Goal: Task Accomplishment & Management: Use online tool/utility

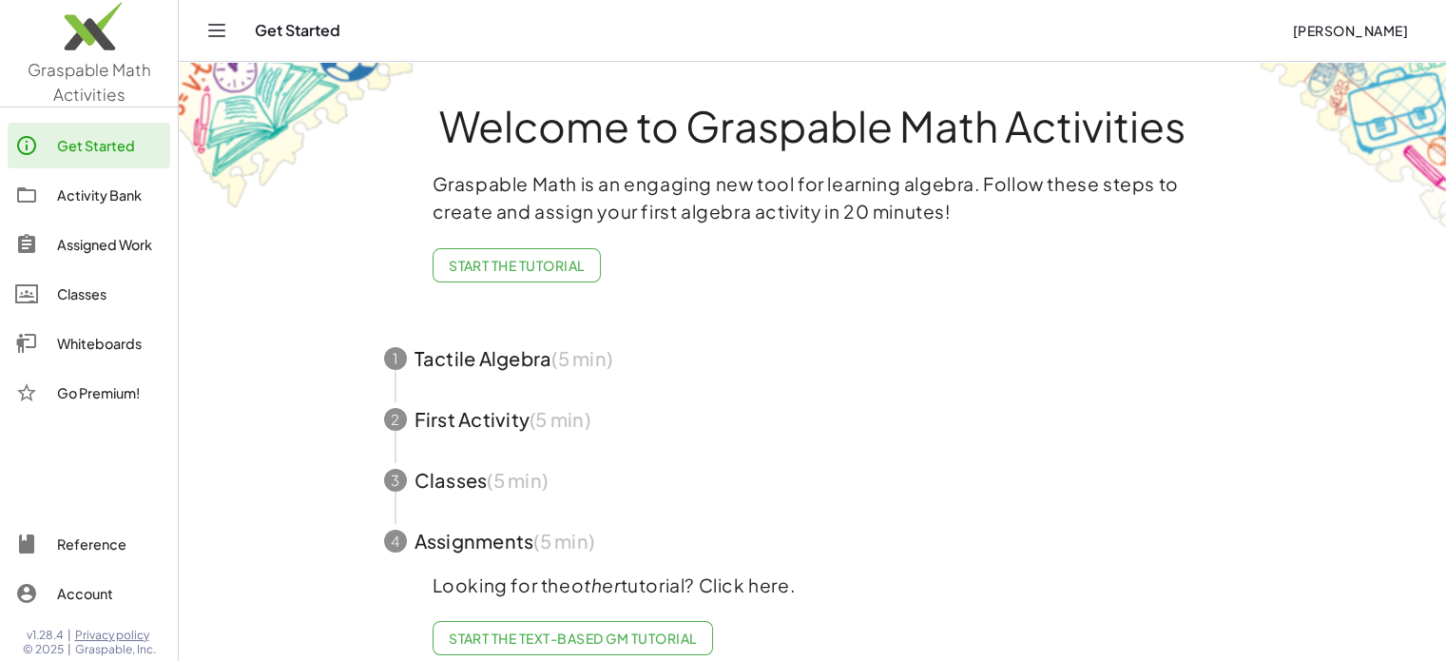
click at [89, 198] on div "Activity Bank" at bounding box center [110, 194] width 106 height 23
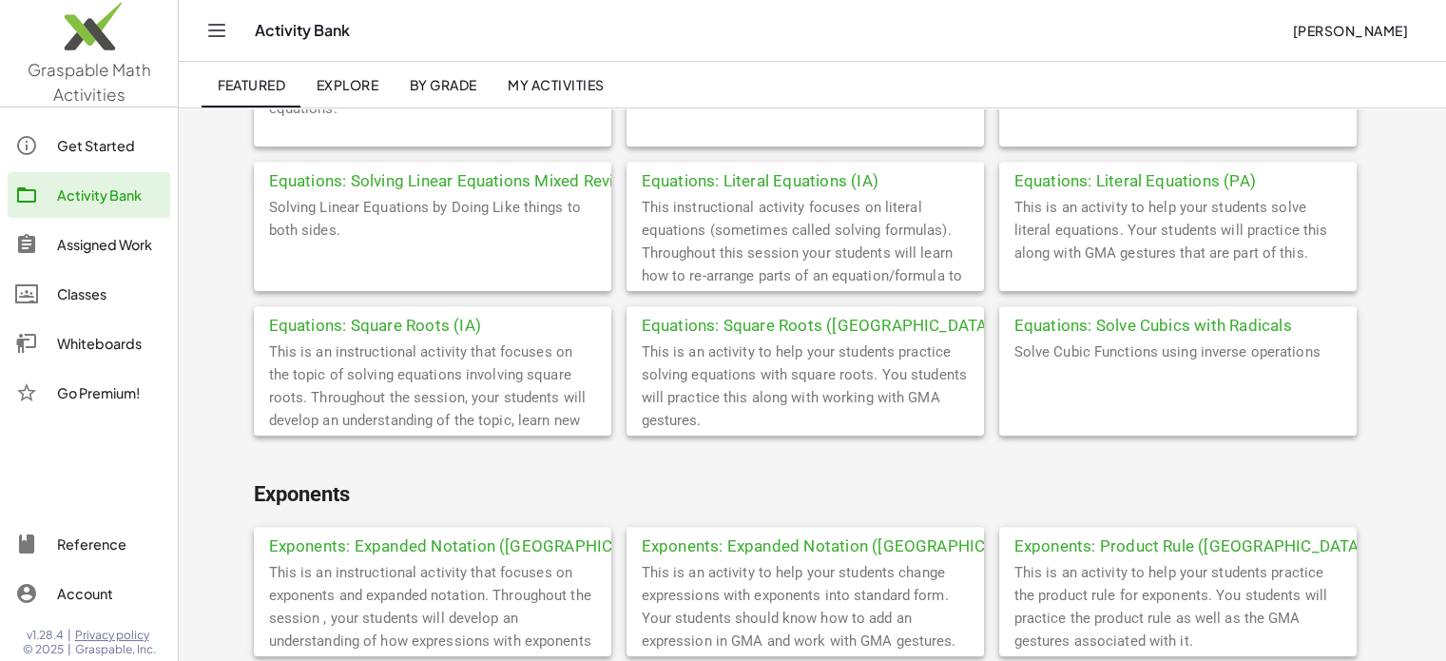
scroll to position [1141, 0]
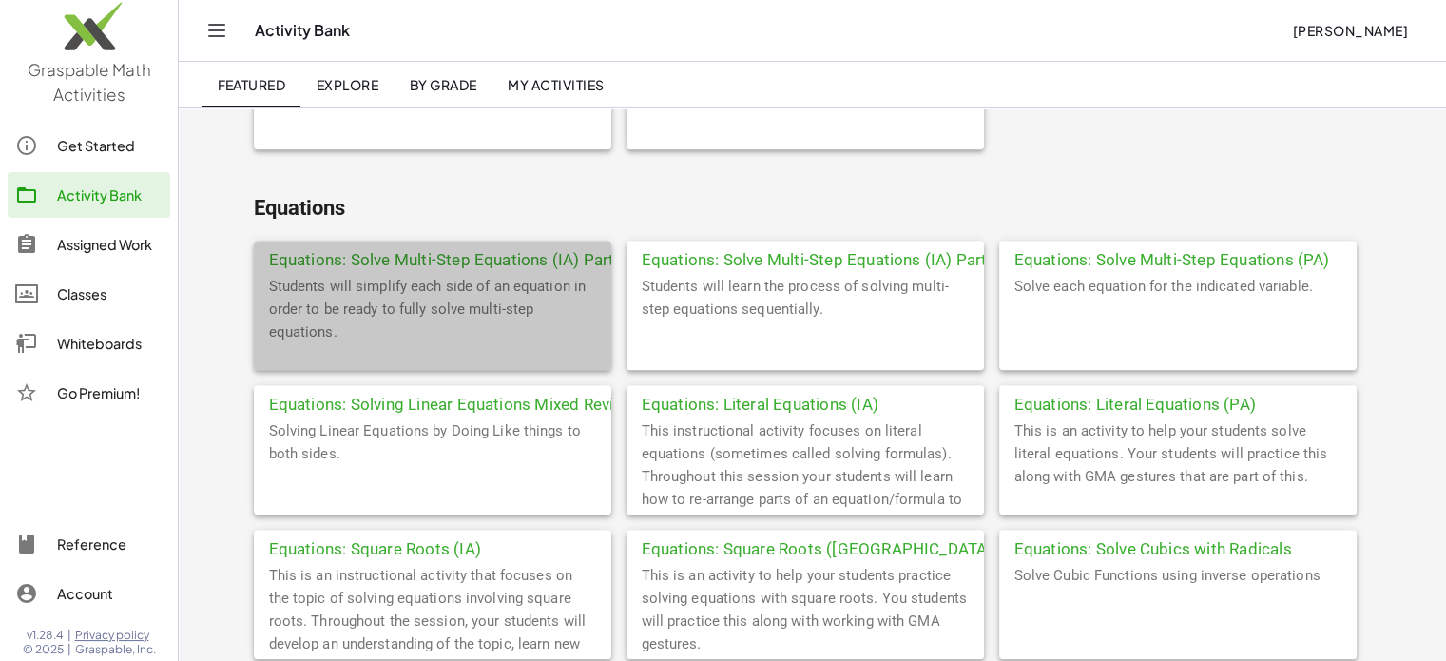
click at [437, 265] on div "Equations: Solve Multi-Step Equations (IA) Part 1" at bounding box center [432, 257] width 357 height 34
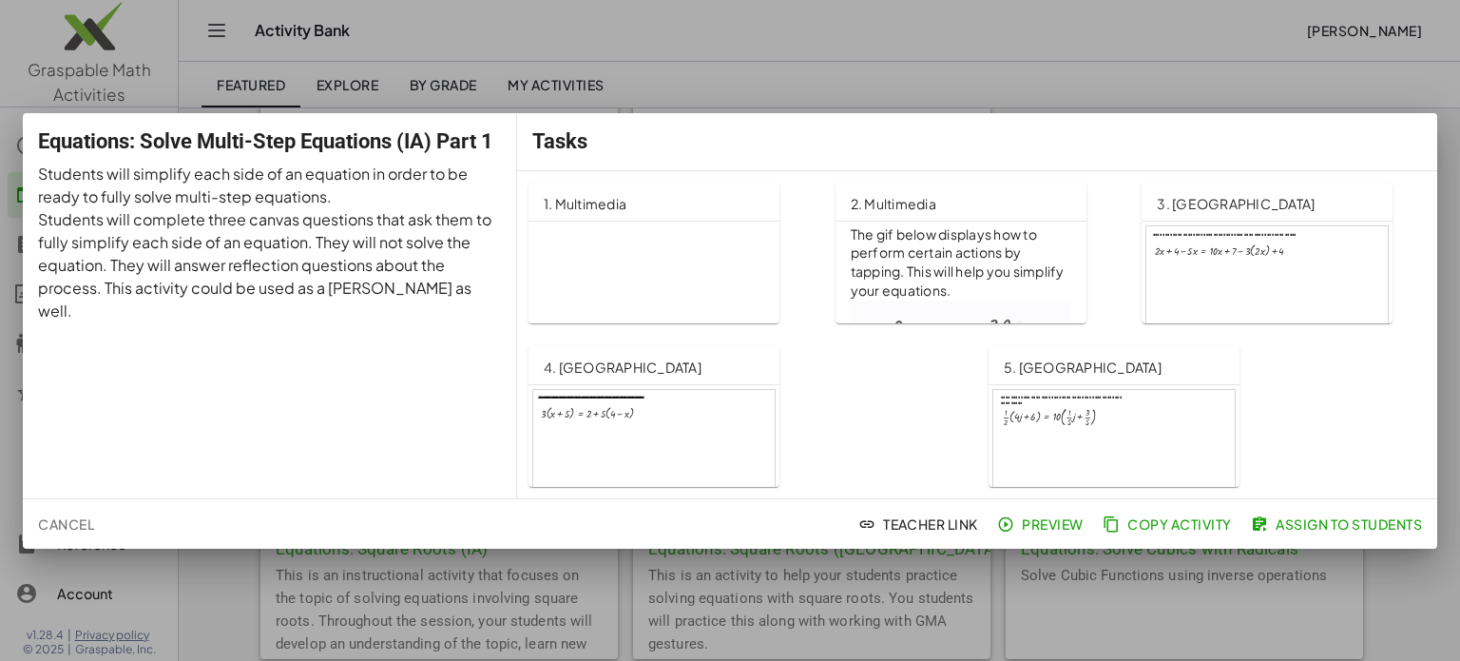
click at [68, 528] on span "Cancel" at bounding box center [66, 523] width 56 height 17
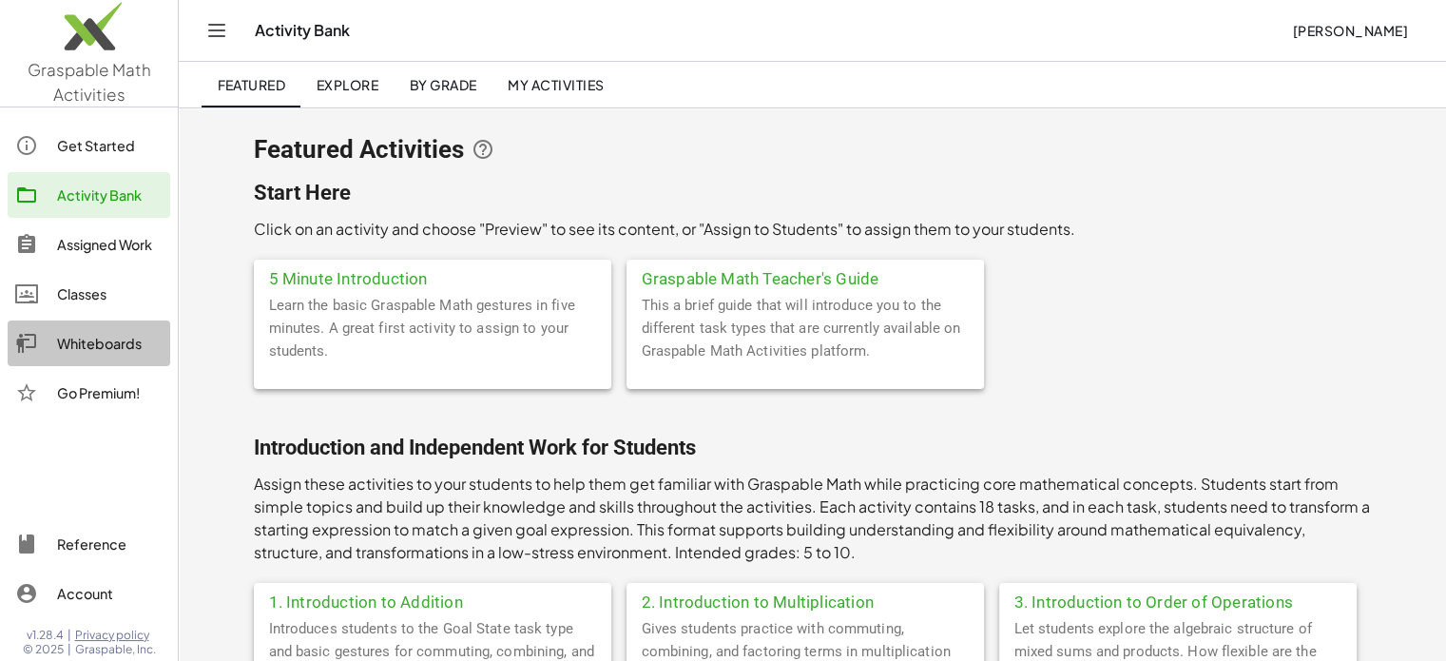
click at [92, 348] on div "Whiteboards" at bounding box center [110, 343] width 106 height 23
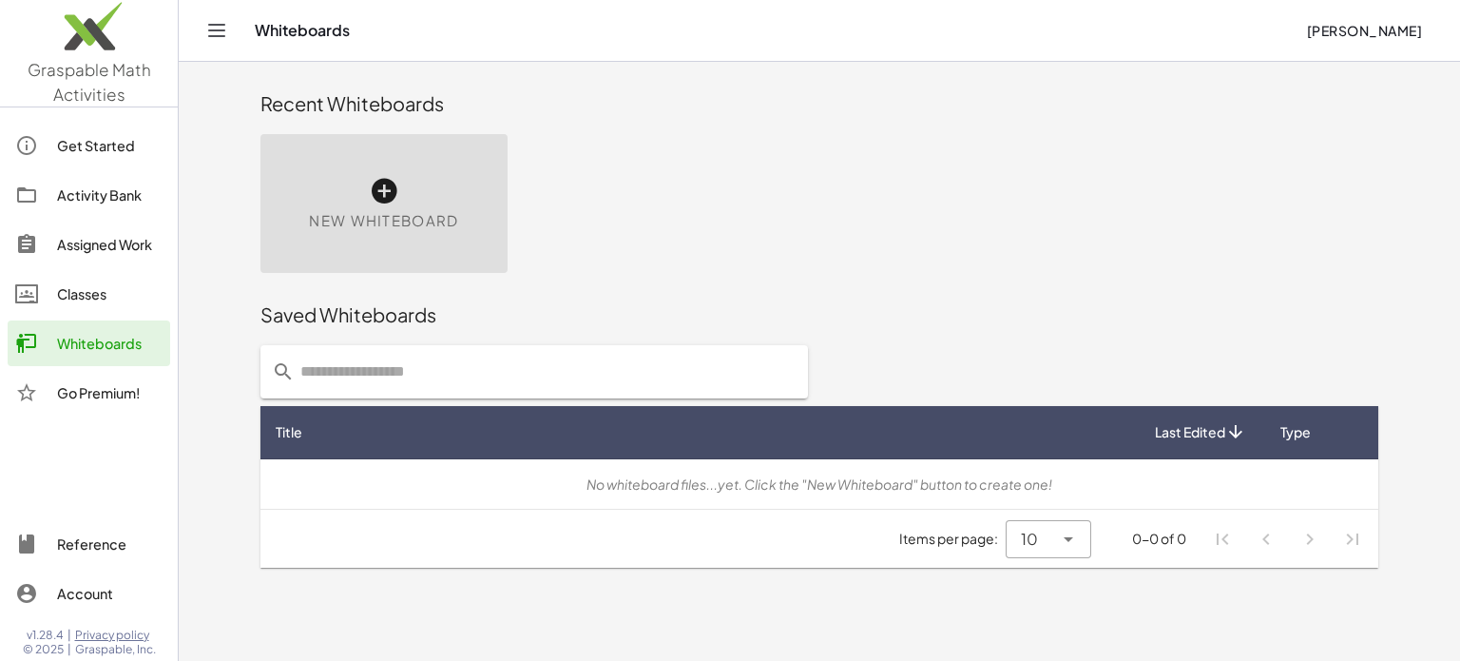
click at [371, 193] on icon at bounding box center [384, 191] width 30 height 30
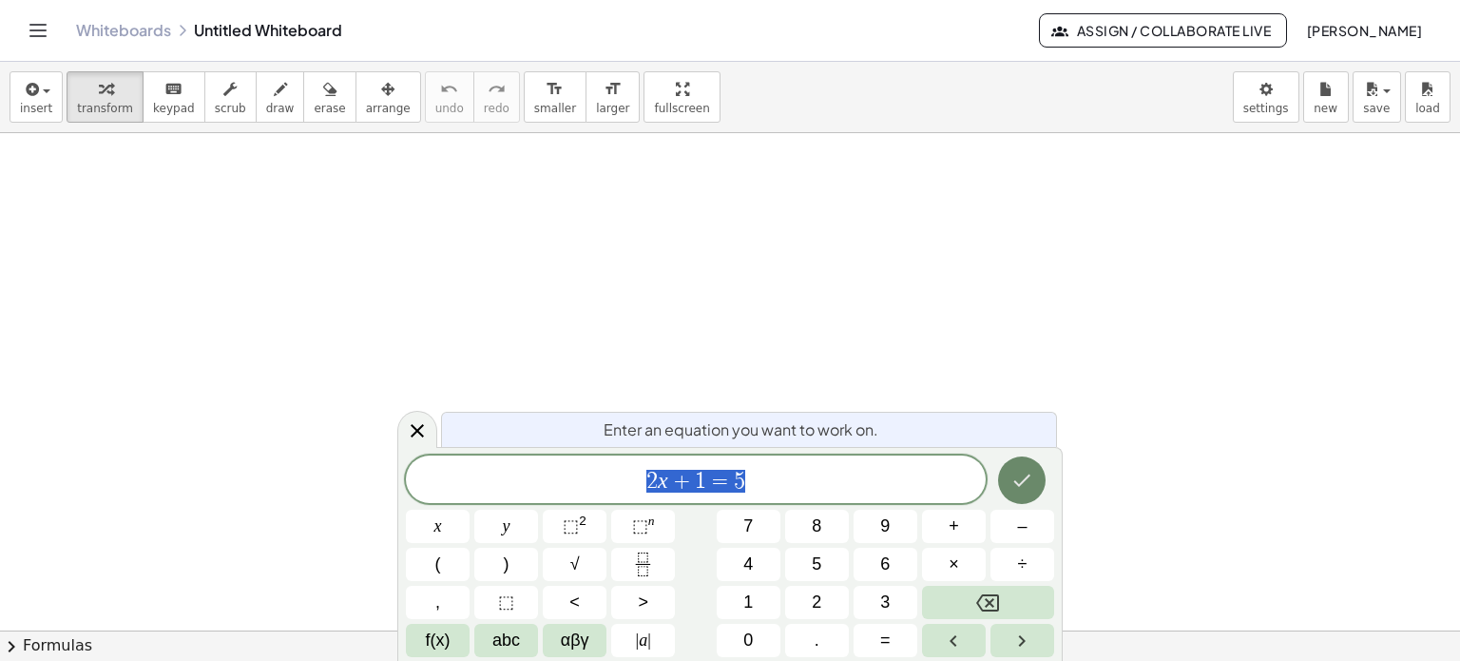
click at [1022, 478] on icon "Done" at bounding box center [1021, 480] width 23 height 23
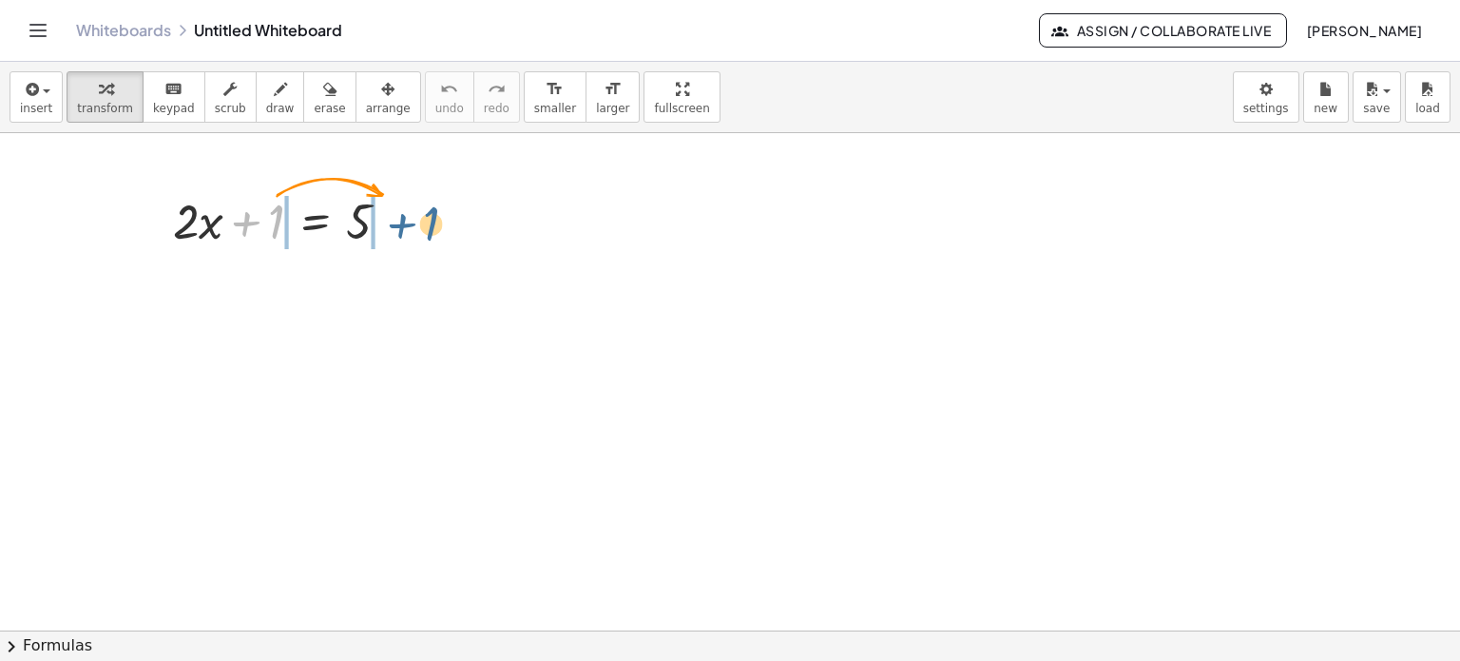
drag, startPoint x: 274, startPoint y: 223, endPoint x: 423, endPoint y: 223, distance: 149.2
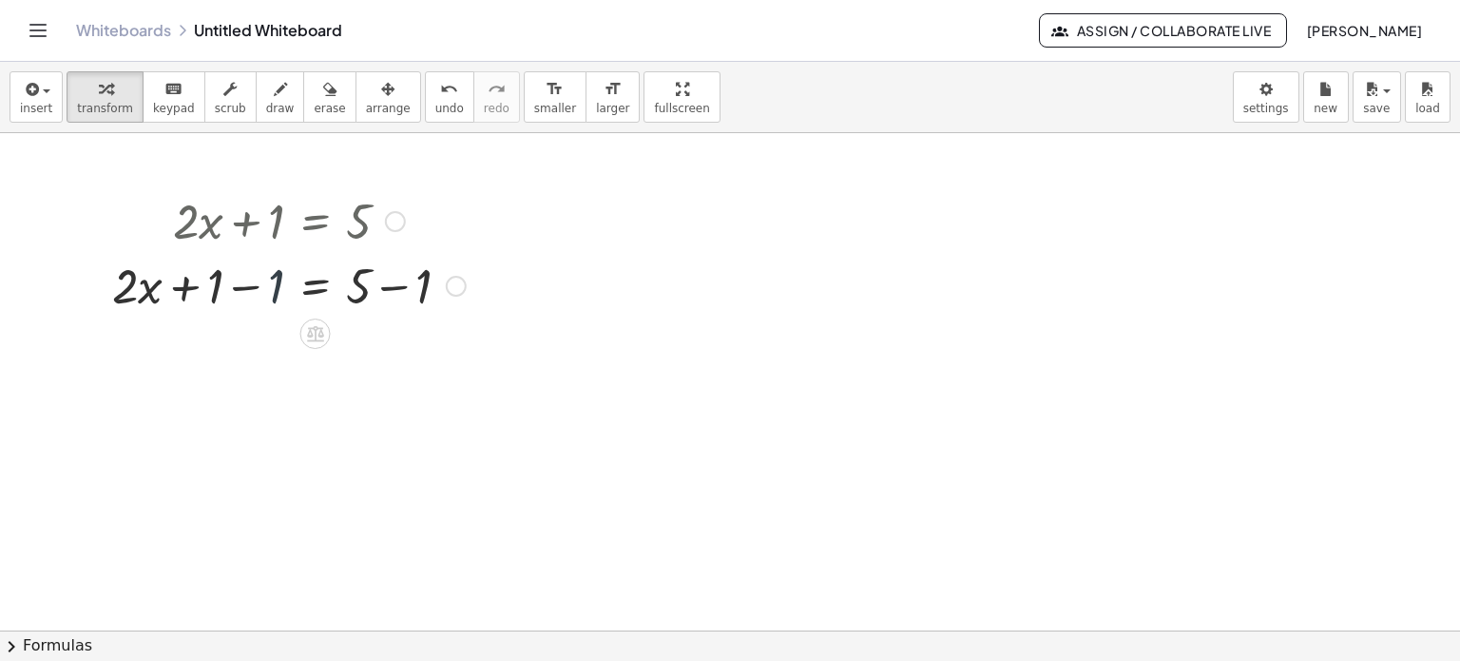
drag, startPoint x: 279, startPoint y: 288, endPoint x: 265, endPoint y: 288, distance: 14.3
click at [266, 288] on div at bounding box center [289, 284] width 373 height 65
drag, startPoint x: 216, startPoint y: 291, endPoint x: 261, endPoint y: 288, distance: 45.7
click at [261, 288] on div at bounding box center [289, 284] width 373 height 65
drag, startPoint x: 423, startPoint y: 348, endPoint x: 361, endPoint y: 349, distance: 61.8
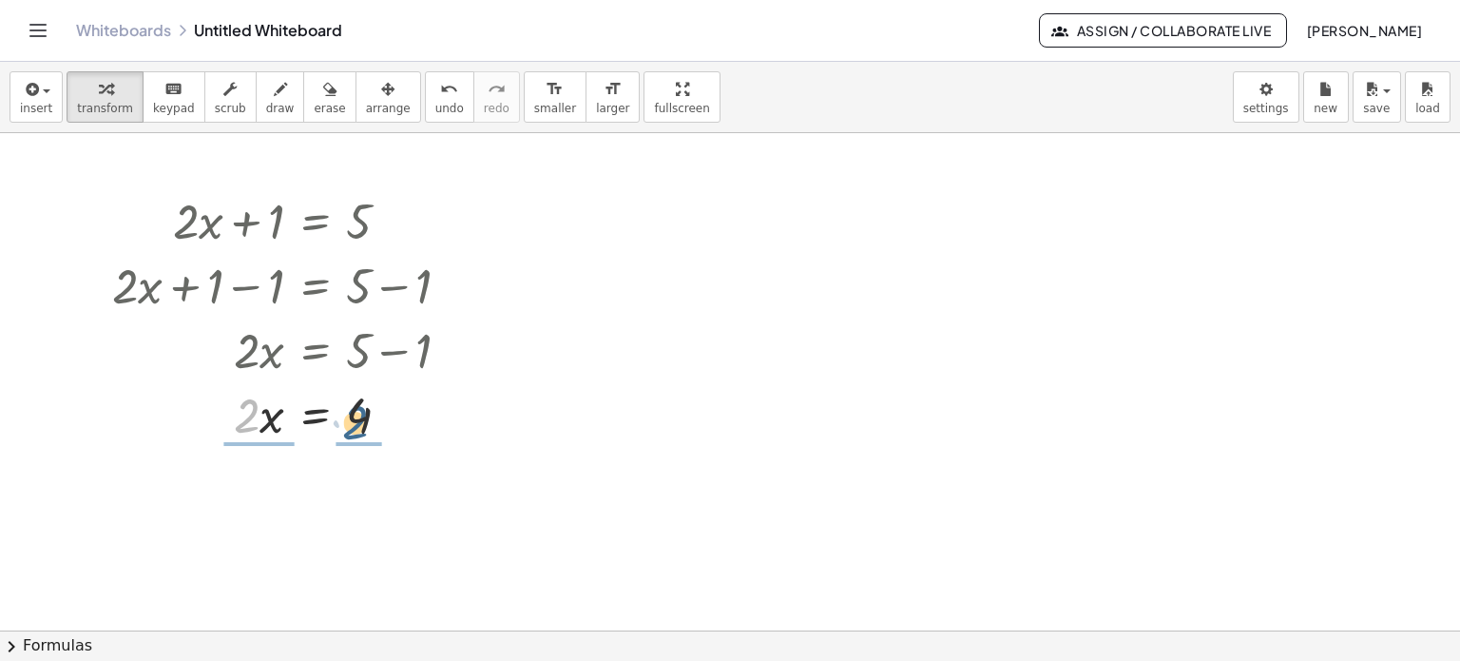
drag, startPoint x: 250, startPoint y: 433, endPoint x: 363, endPoint y: 429, distance: 113.2
click at [363, 429] on div at bounding box center [289, 413] width 373 height 65
drag, startPoint x: 361, startPoint y: 515, endPoint x: 359, endPoint y: 490, distance: 25.7
drag, startPoint x: 252, startPoint y: 515, endPoint x: 247, endPoint y: 478, distance: 37.4
click at [389, 493] on div at bounding box center [390, 495] width 21 height 21
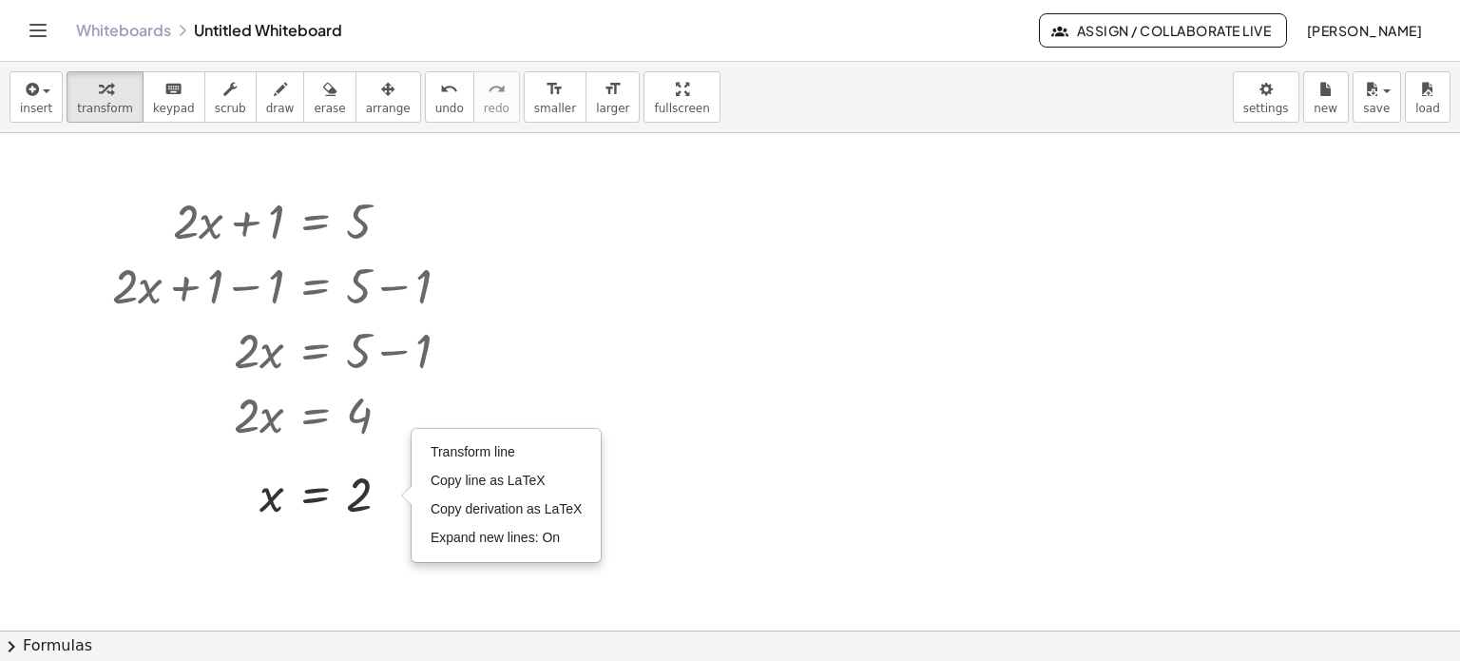
click at [734, 487] on div at bounding box center [730, 631] width 1460 height 996
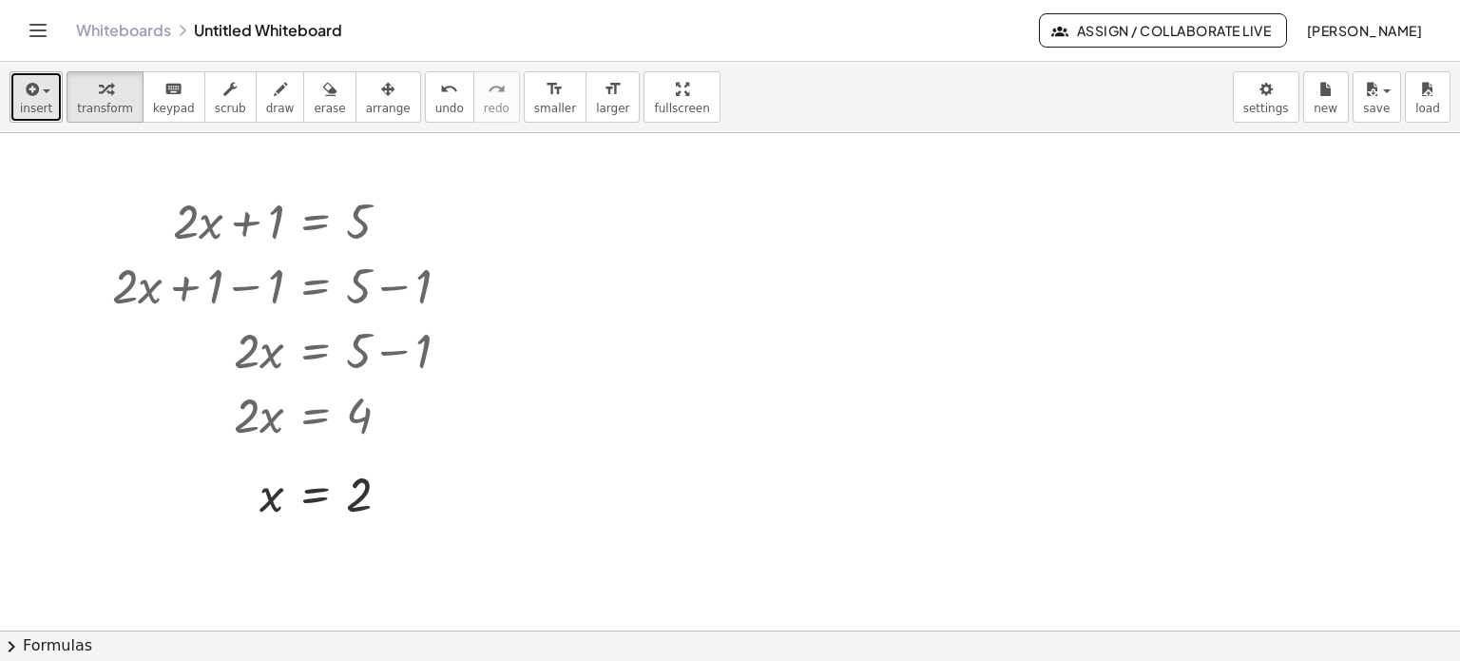
click at [22, 98] on icon "button" at bounding box center [30, 89] width 17 height 23
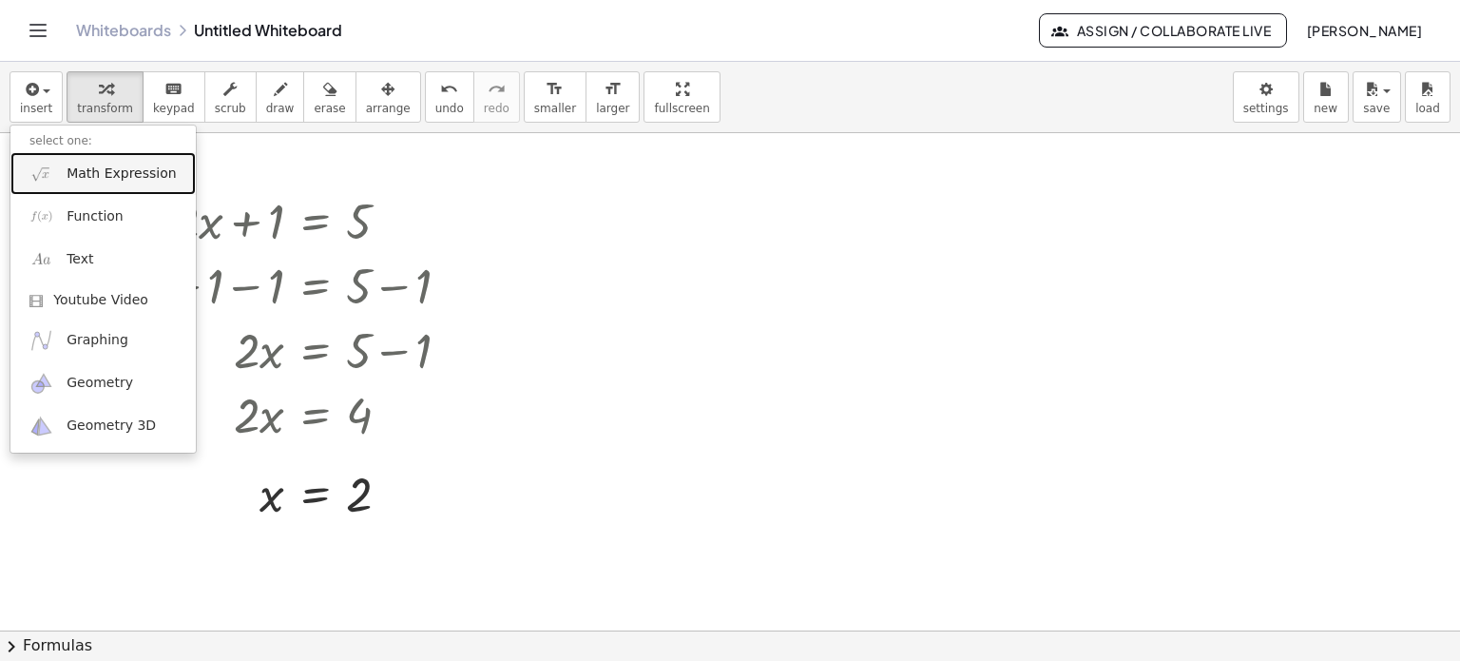
click at [129, 170] on span "Math Expression" at bounding box center [121, 173] width 109 height 19
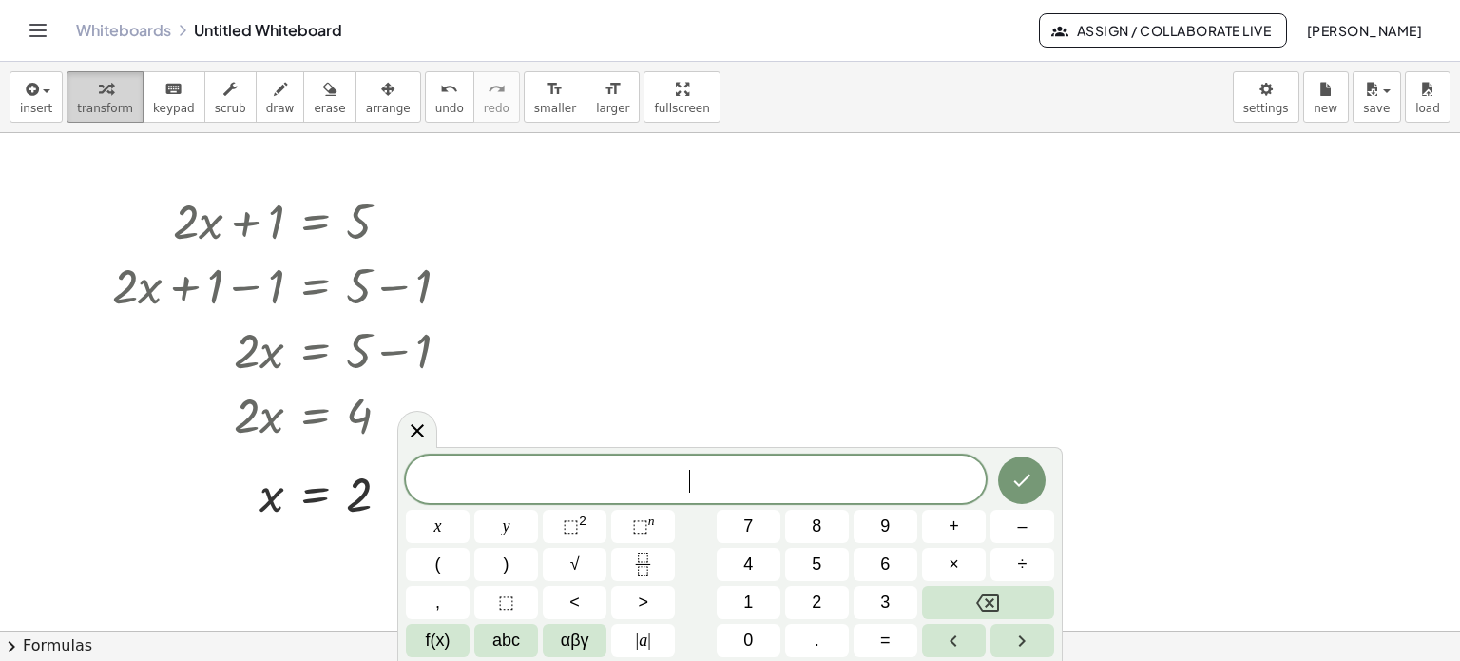
click at [87, 97] on div "button" at bounding box center [105, 88] width 56 height 23
click at [27, 104] on span "insert" at bounding box center [36, 108] width 32 height 13
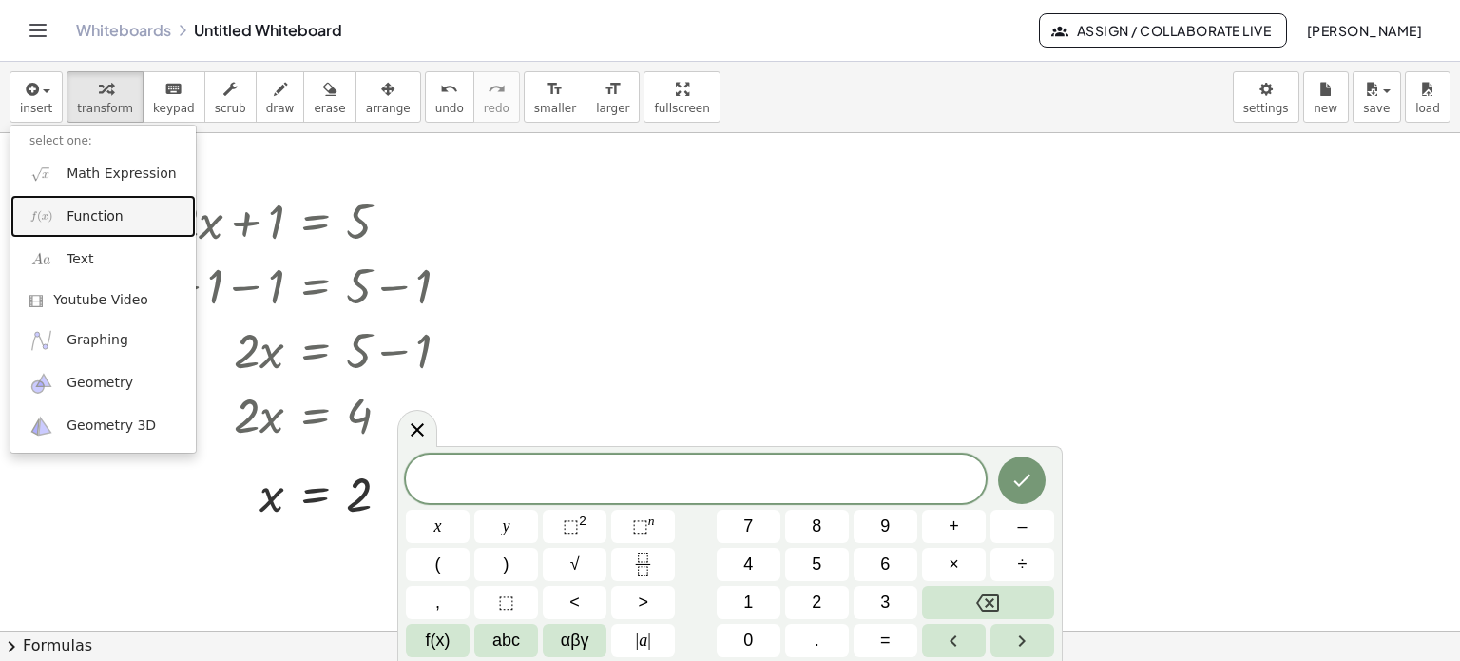
click at [145, 212] on link "Function" at bounding box center [102, 216] width 185 height 43
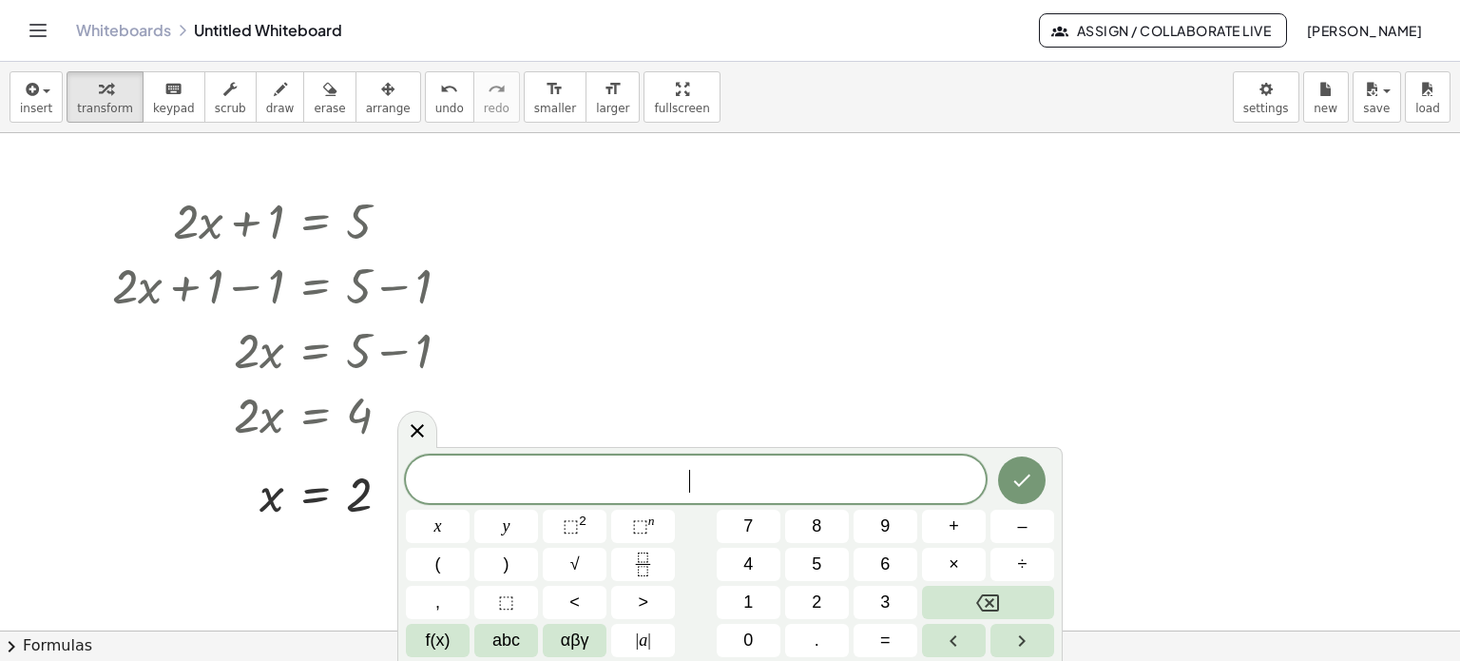
click at [750, 337] on div at bounding box center [730, 631] width 1460 height 996
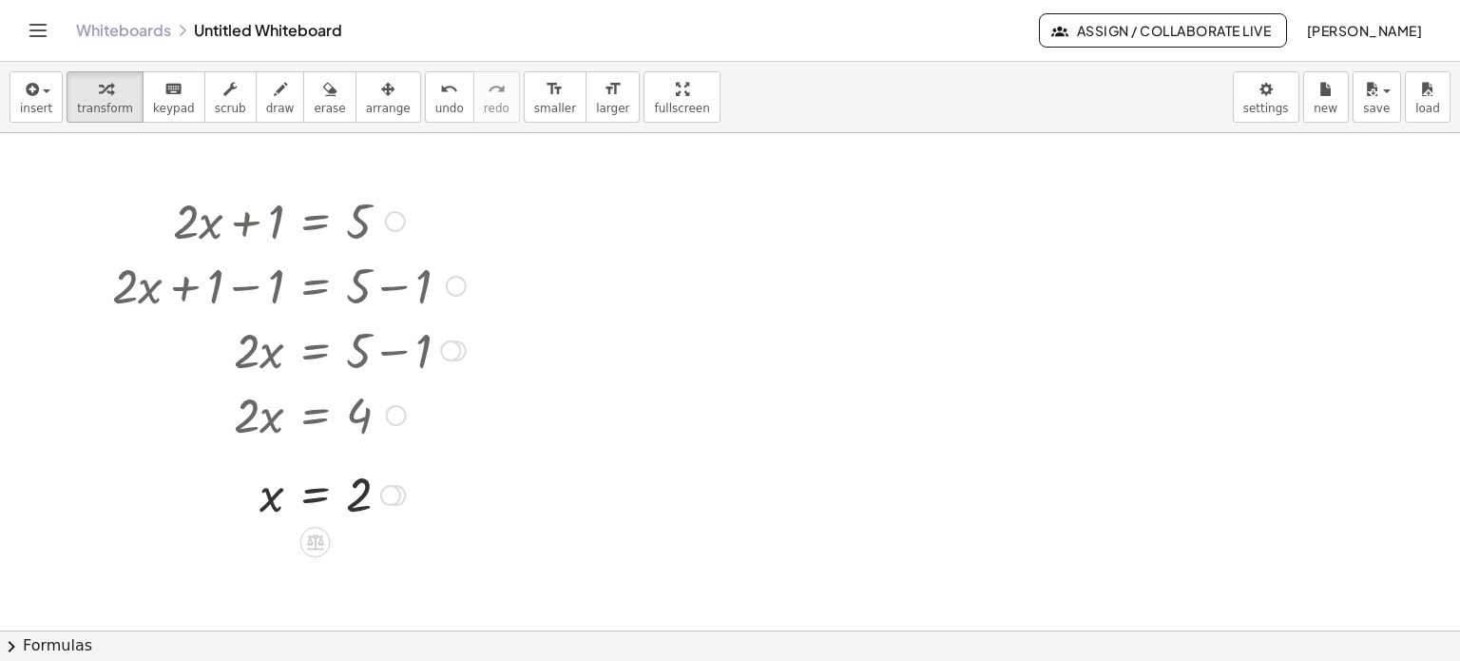
drag, startPoint x: 438, startPoint y: 535, endPoint x: 237, endPoint y: 275, distance: 329.3
click at [237, 275] on div "+ · 2 · x + 1 = 5 + · 2 · x + 1 − 1 = + 5 − 1 + · 2 · x + 0 = + 5 − 1 · 2 · x =…" at bounding box center [730, 631] width 1460 height 996
click at [313, 539] on icon at bounding box center [315, 541] width 20 height 20
click at [316, 547] on span "×" at bounding box center [315, 543] width 11 height 28
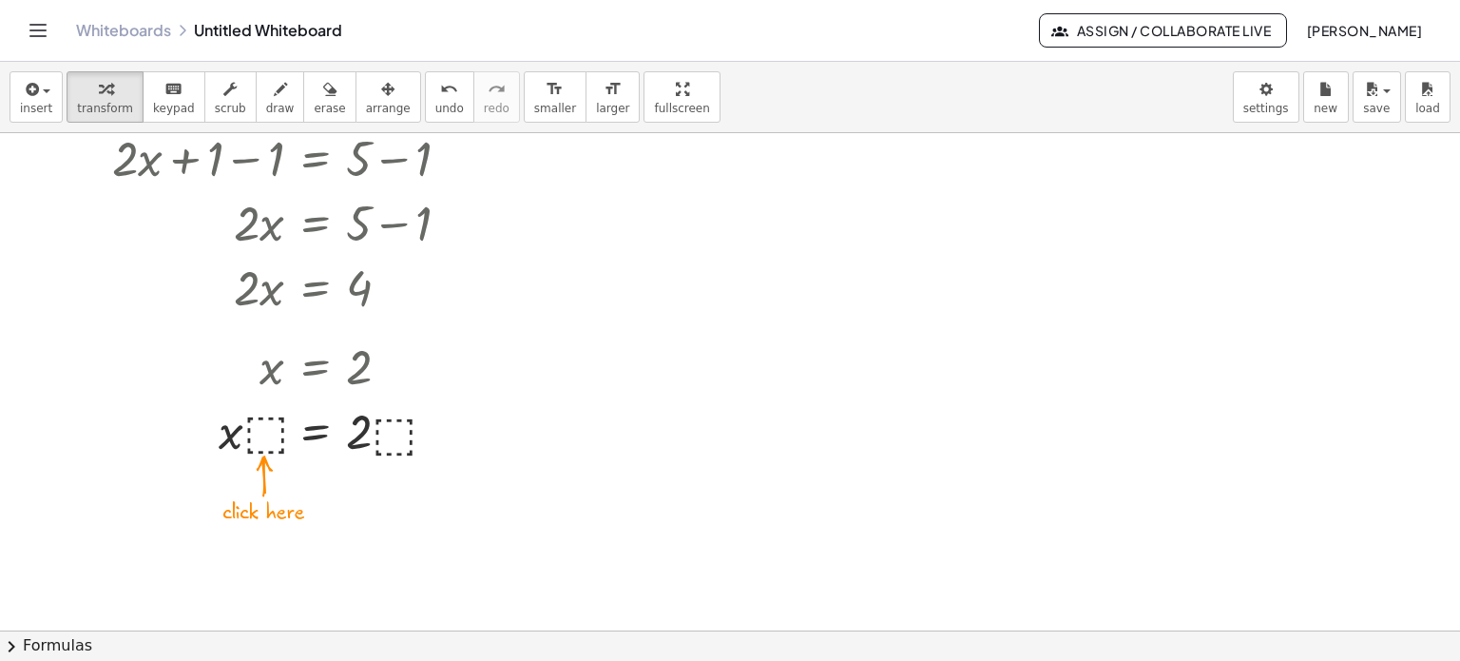
scroll to position [95, 0]
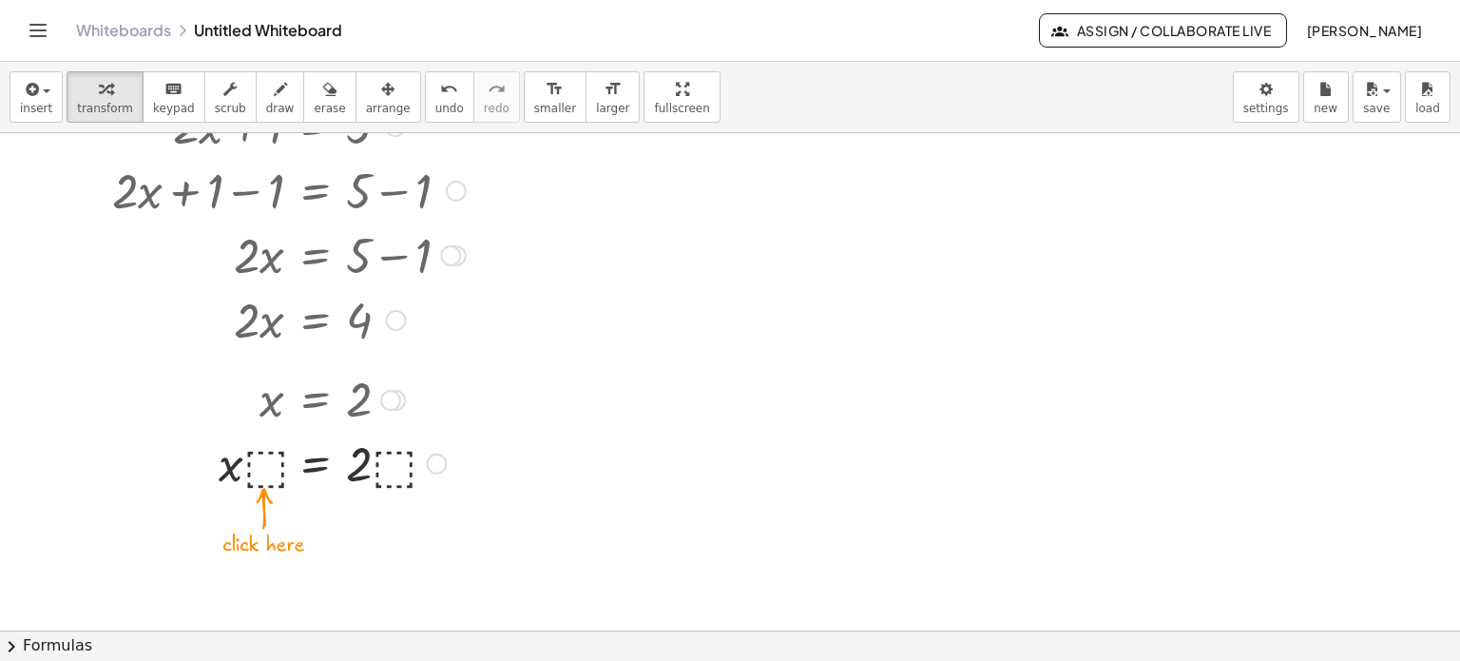
click at [261, 461] on div at bounding box center [289, 462] width 373 height 65
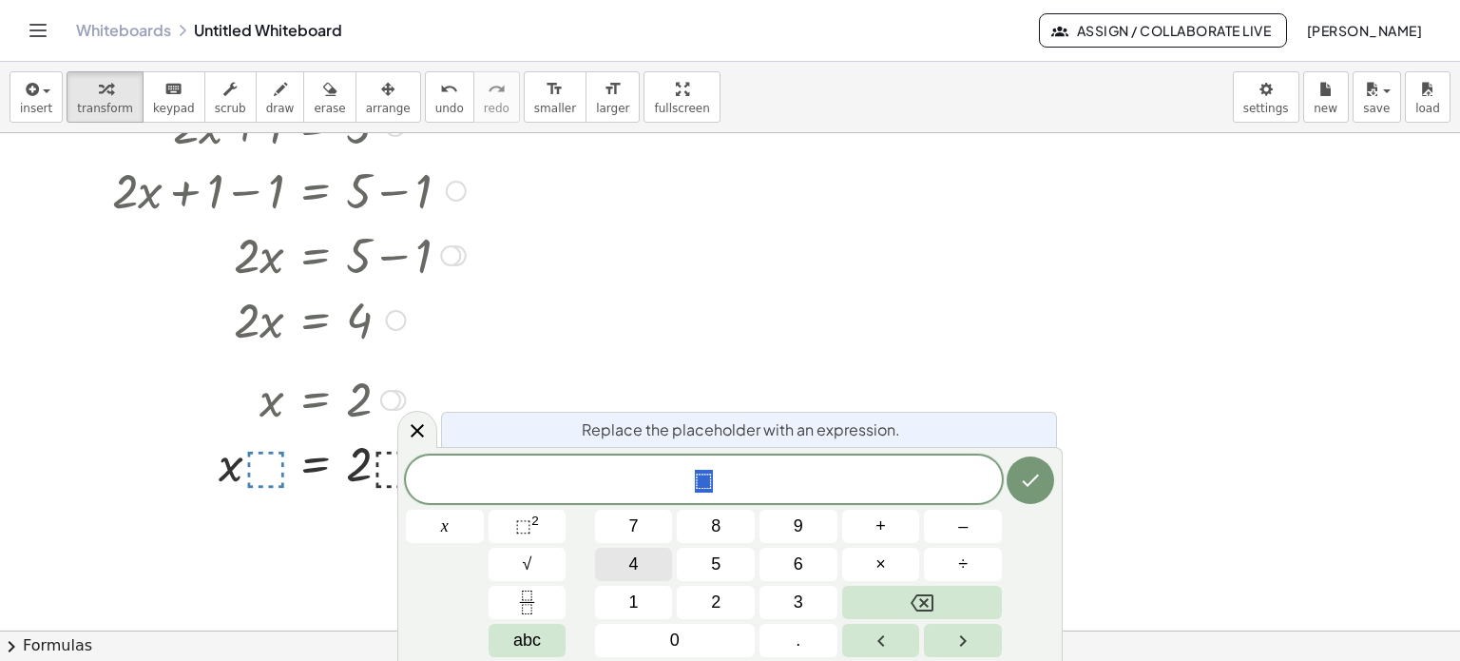
click at [664, 578] on button "4" at bounding box center [634, 564] width 78 height 33
click at [1035, 471] on icon "Done" at bounding box center [1030, 480] width 23 height 23
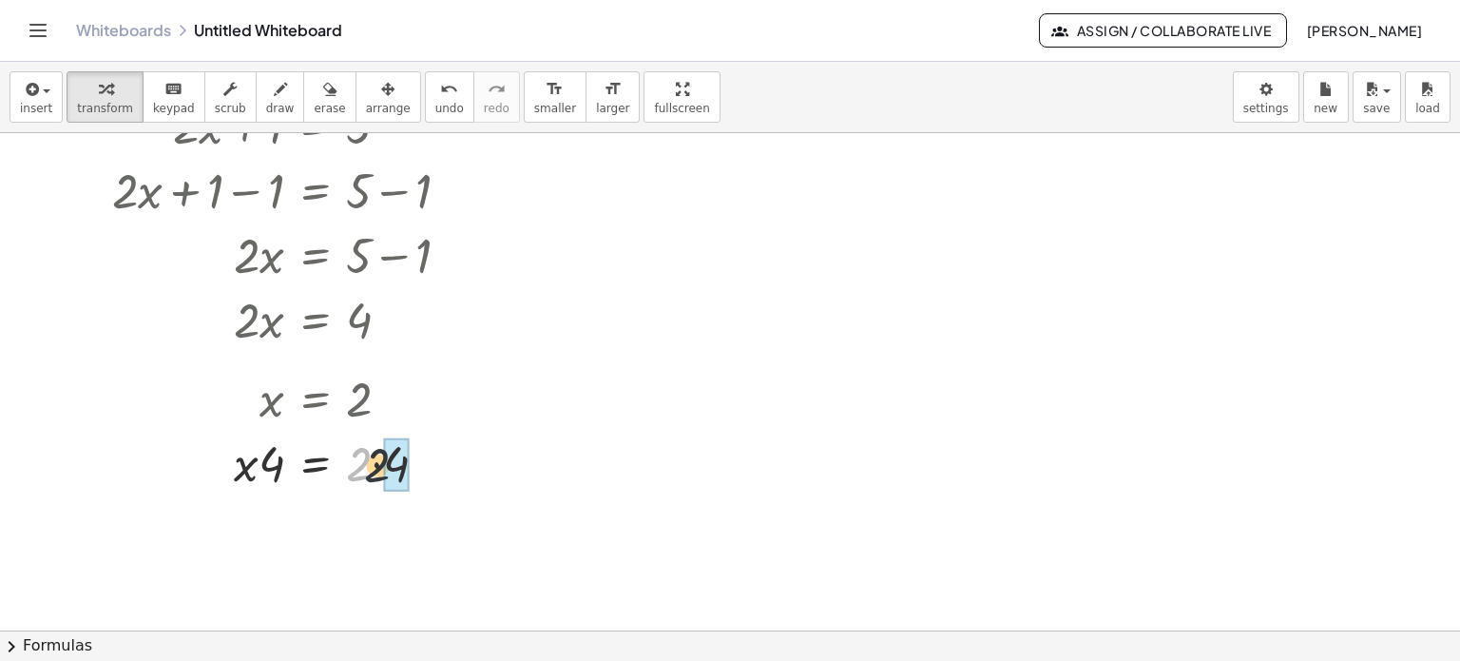
drag, startPoint x: 368, startPoint y: 468, endPoint x: 388, endPoint y: 469, distance: 20.0
click at [312, 577] on icon at bounding box center [315, 576] width 17 height 16
click at [293, 573] on div "+ − × ÷" at bounding box center [323, 573] width 167 height 35
click at [319, 572] on icon at bounding box center [315, 576] width 17 height 16
click at [267, 583] on div "−" at bounding box center [277, 576] width 30 height 30
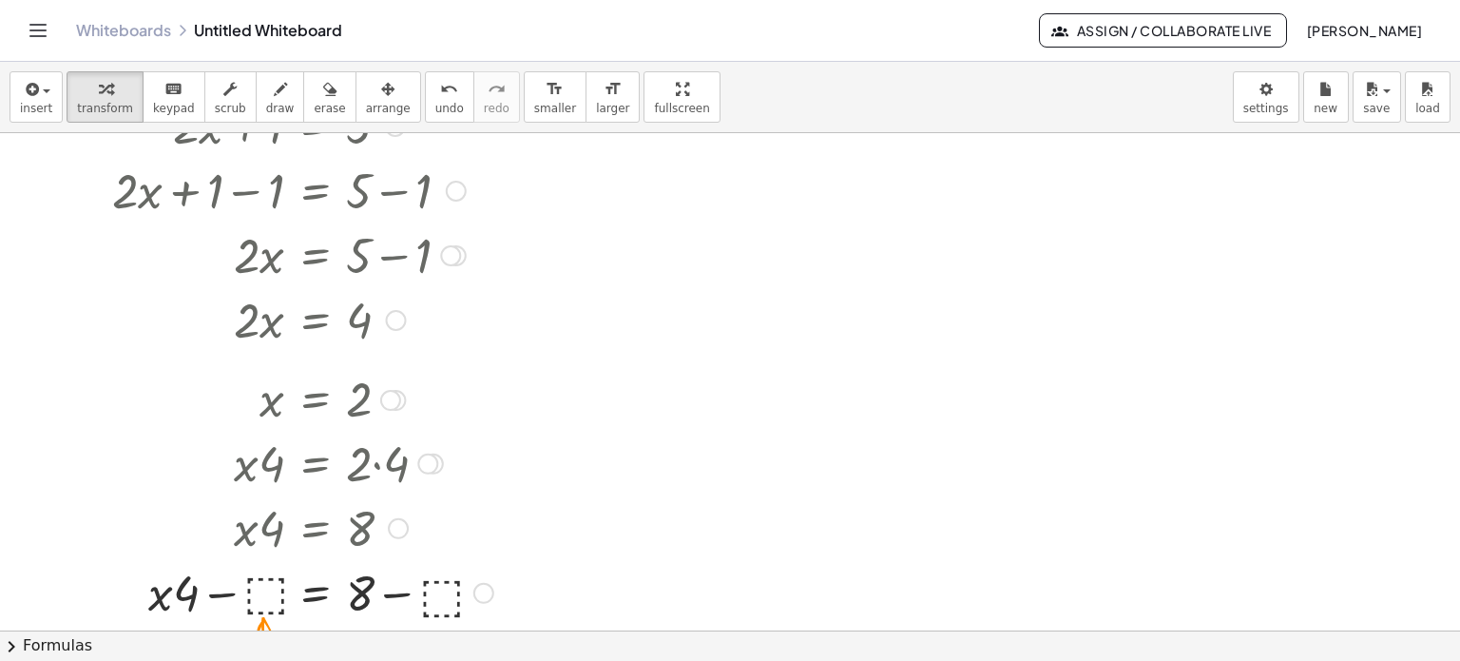
click at [445, 592] on div at bounding box center [303, 591] width 400 height 65
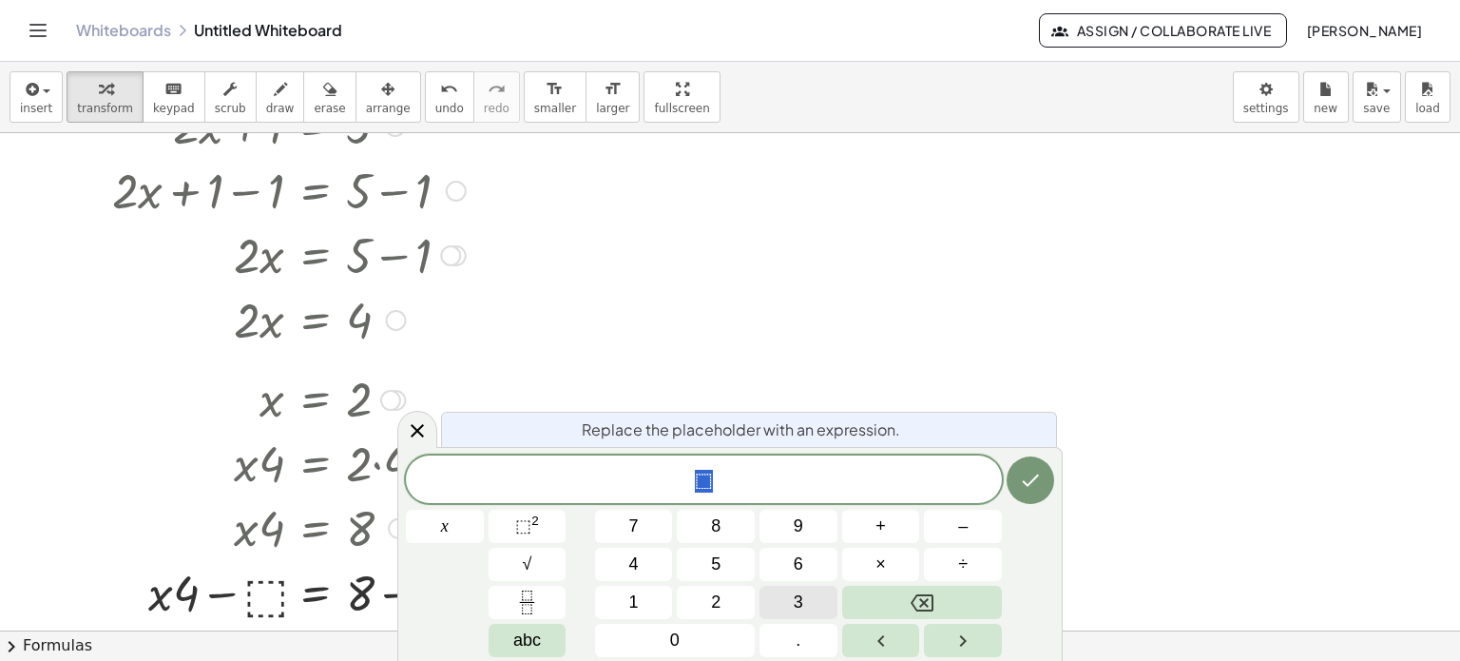
click at [787, 600] on button "3" at bounding box center [799, 602] width 78 height 33
click at [1044, 469] on button "Done" at bounding box center [1031, 480] width 48 height 48
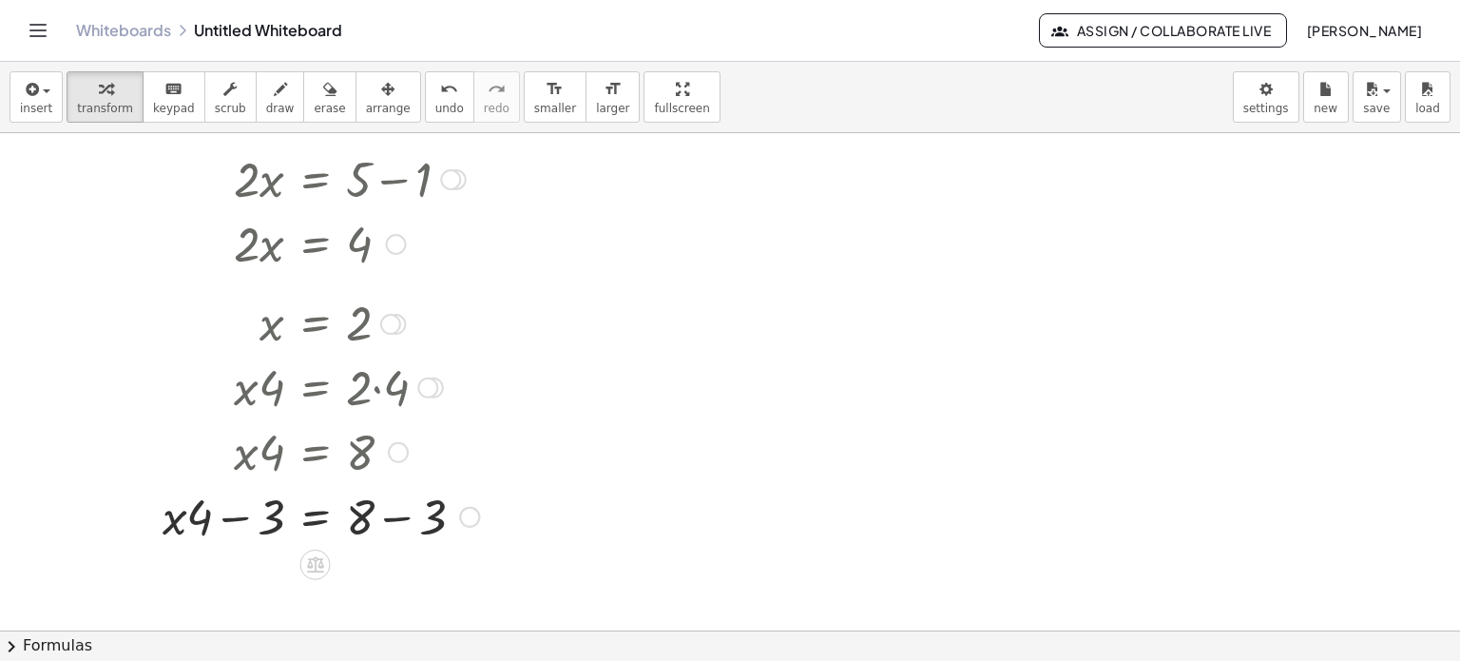
scroll to position [285, 0]
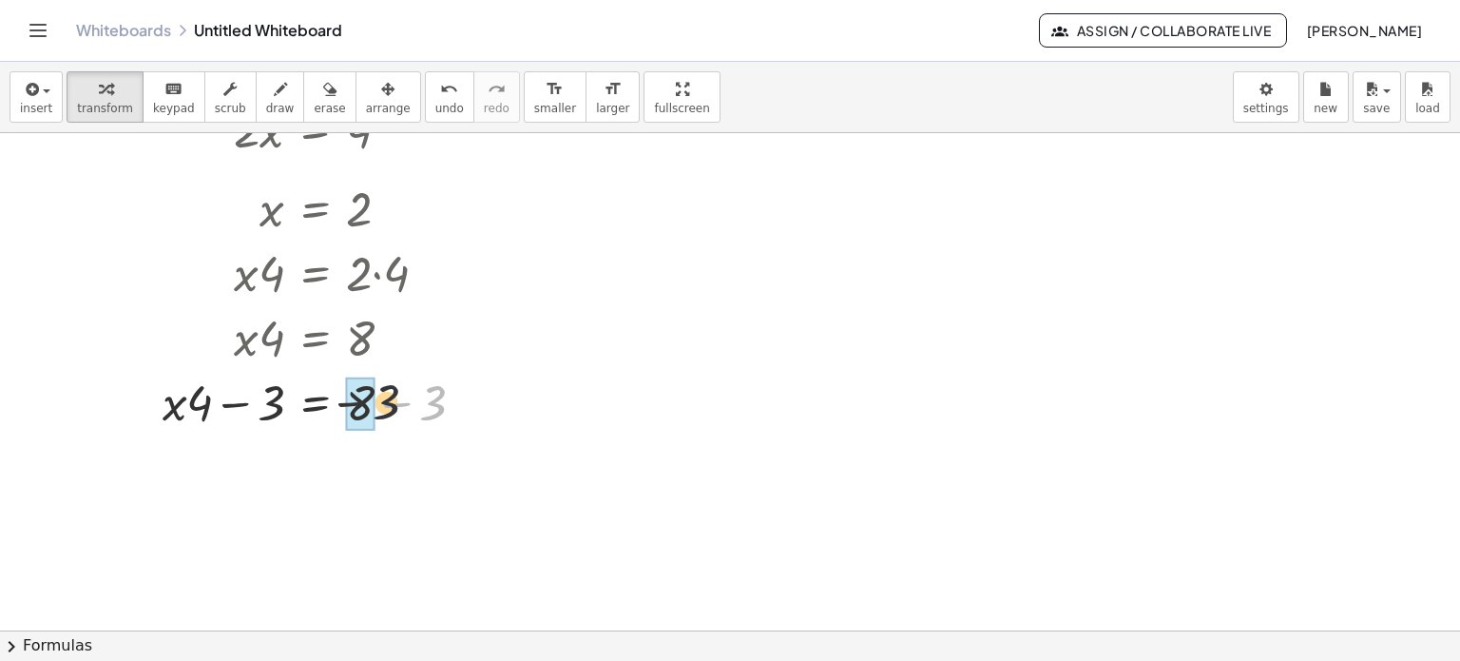
drag, startPoint x: 433, startPoint y: 411, endPoint x: 368, endPoint y: 406, distance: 65.8
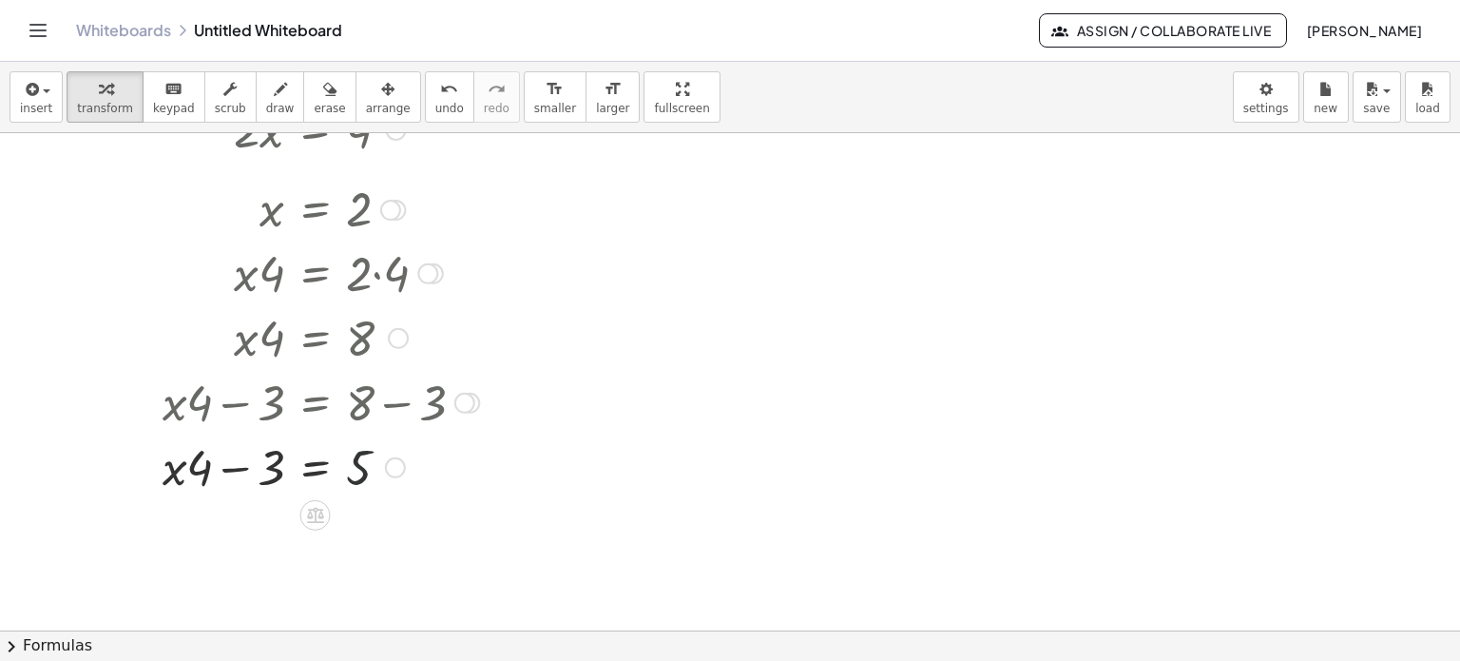
click at [364, 476] on div at bounding box center [296, 465] width 386 height 65
click at [306, 519] on icon at bounding box center [315, 515] width 20 height 20
click at [359, 516] on div "÷" at bounding box center [353, 515] width 30 height 30
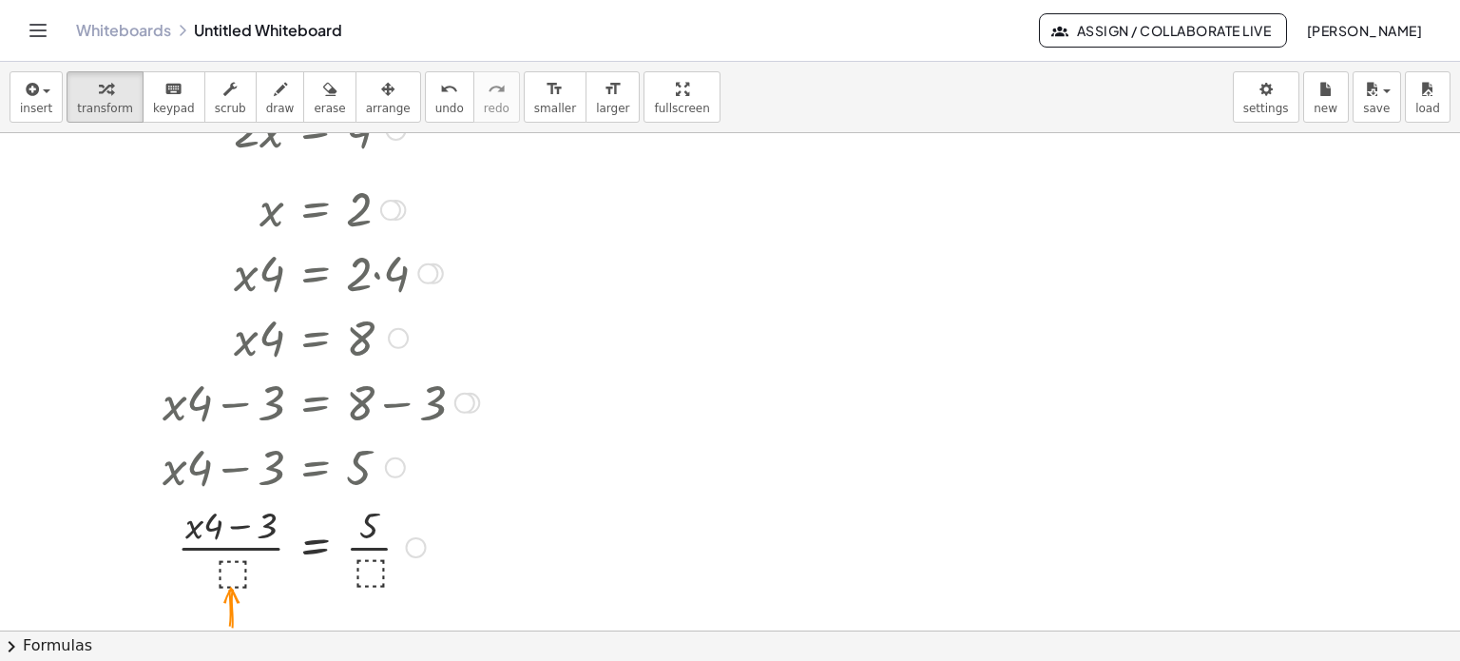
click at [232, 573] on div at bounding box center [296, 545] width 386 height 95
click at [635, 528] on div at bounding box center [730, 346] width 1460 height 996
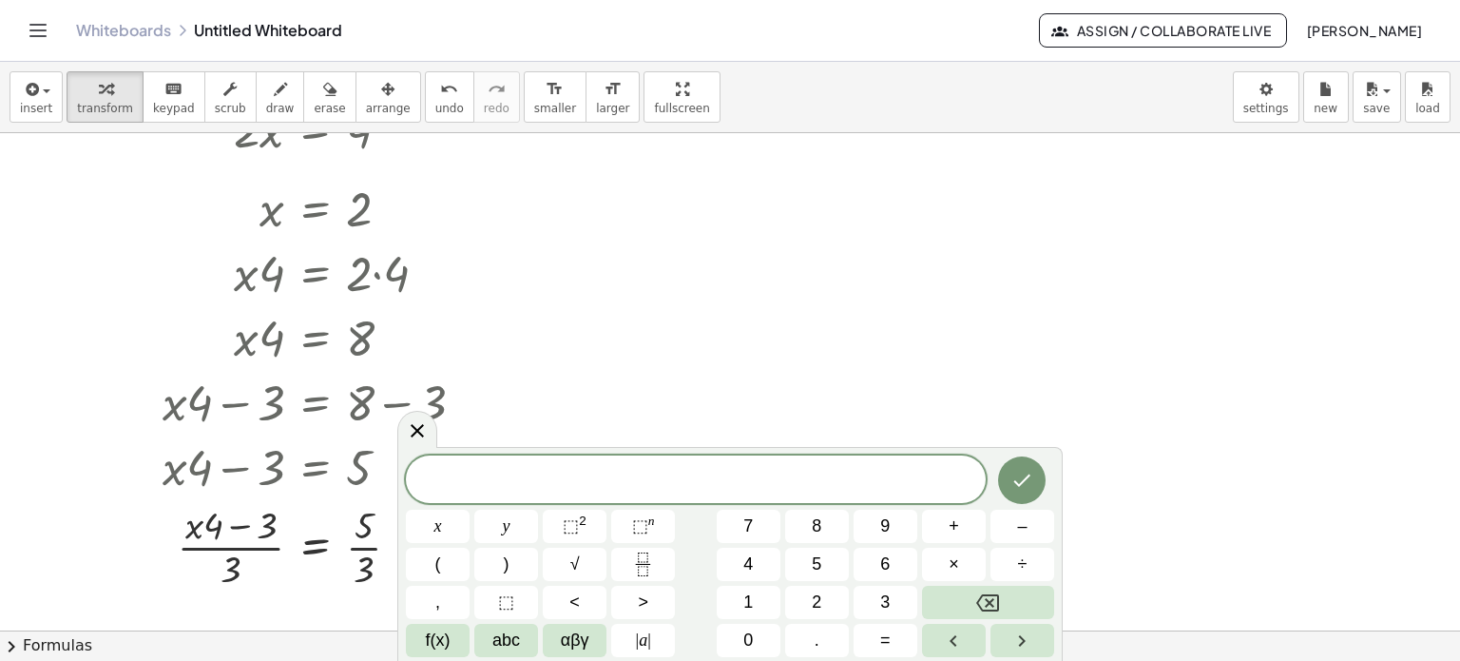
click at [1037, 317] on div at bounding box center [730, 346] width 1460 height 996
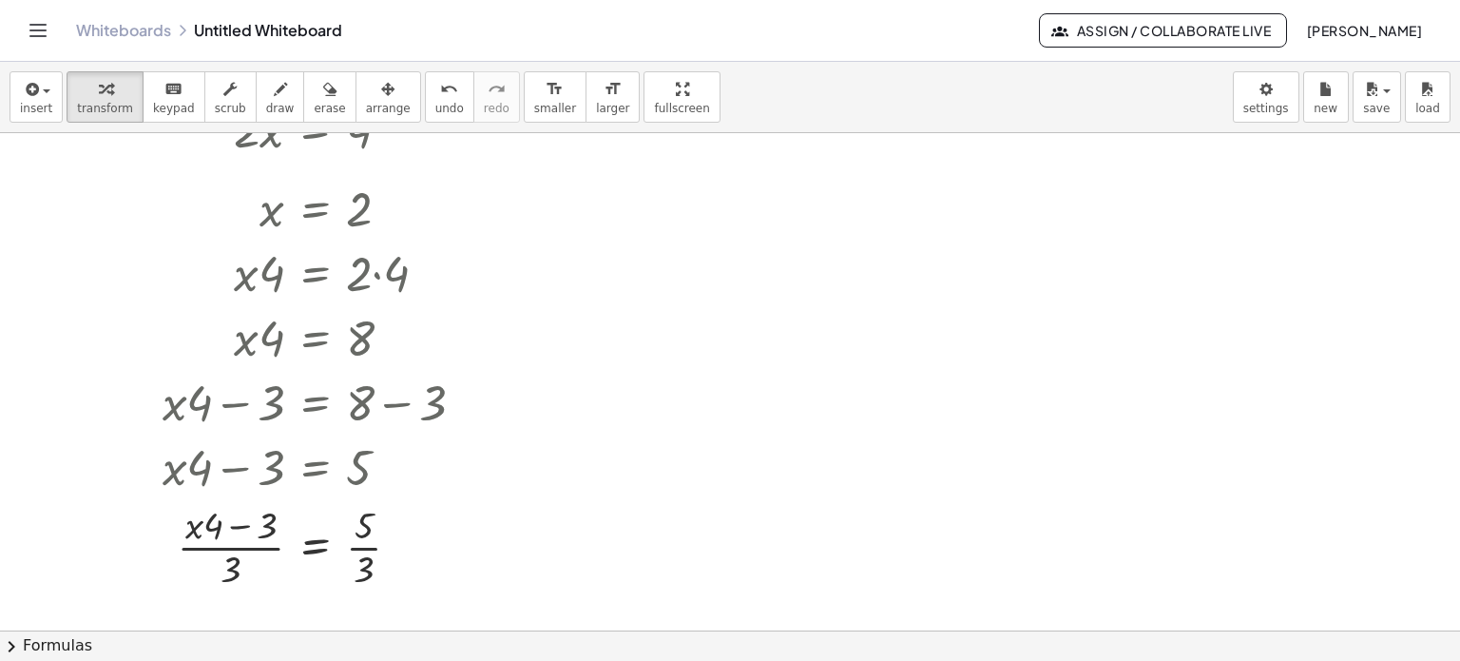
click at [37, 41] on icon "Toggle navigation" at bounding box center [38, 30] width 23 height 23
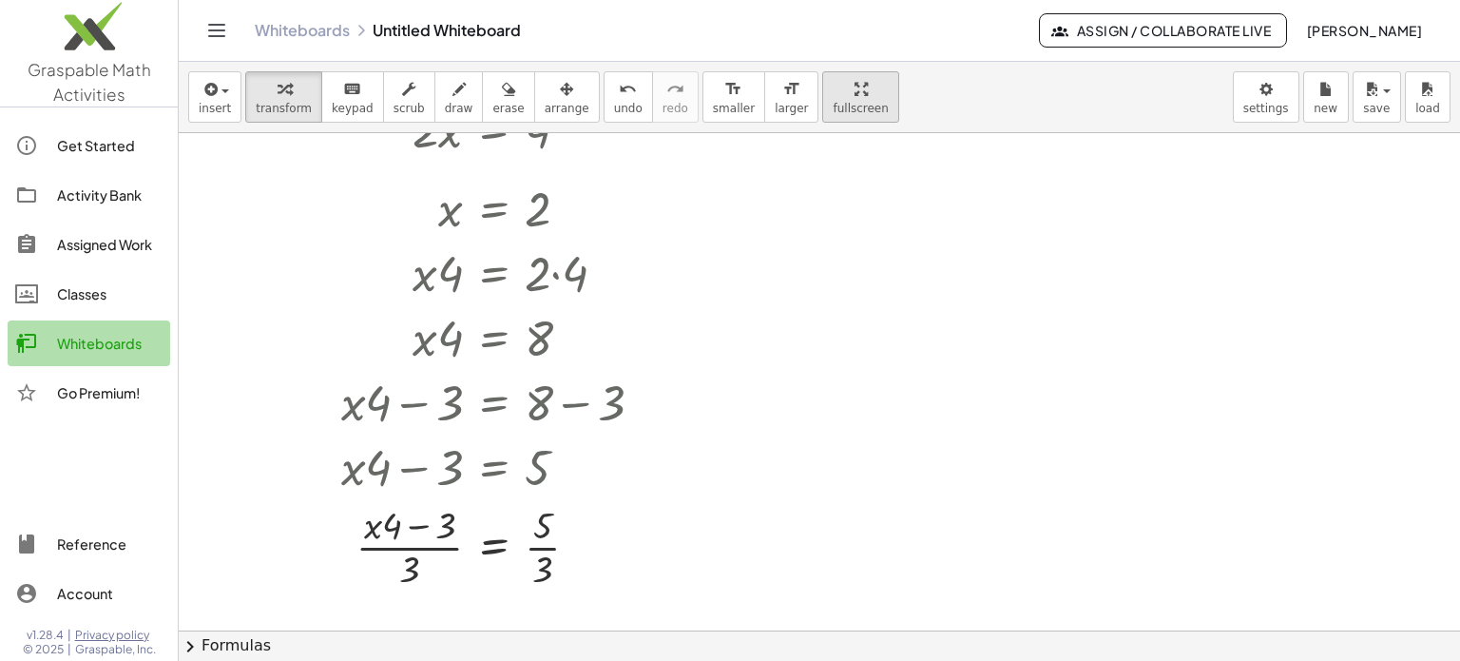
drag, startPoint x: 103, startPoint y: 341, endPoint x: 815, endPoint y: 98, distance: 752.4
click at [102, 341] on div "Whiteboards" at bounding box center [110, 343] width 106 height 23
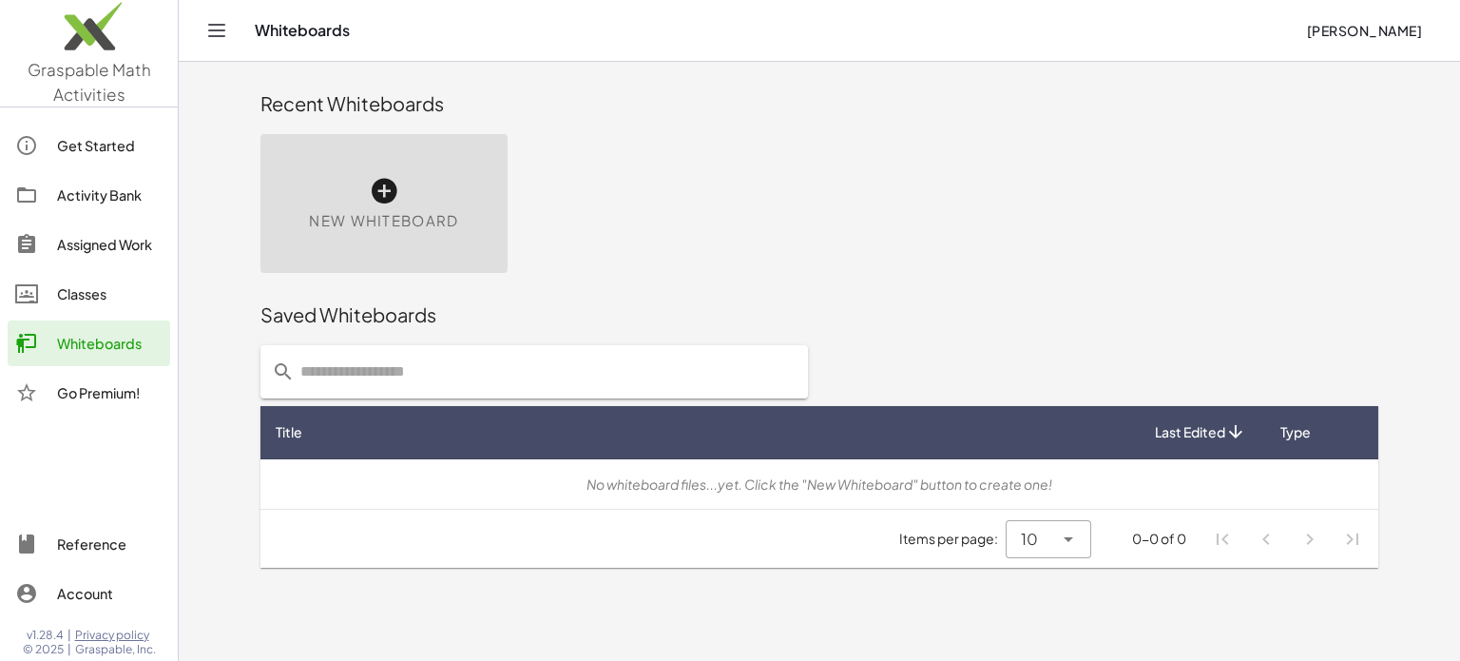
click at [770, 491] on div "No whiteboard files...yet. Click the "New Whiteboard" button to create one!" at bounding box center [819, 484] width 1087 height 20
